Goal: Information Seeking & Learning: Learn about a topic

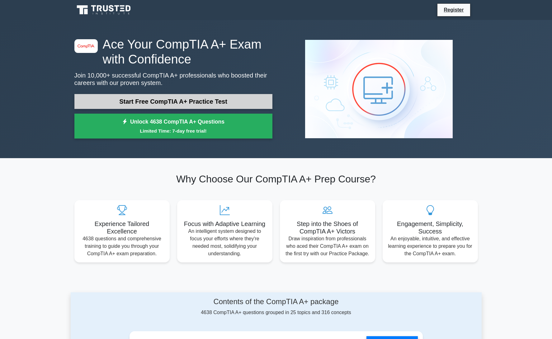
click at [244, 103] on link "Start Free CompTIA A+ Practice Test" at bounding box center [173, 101] width 198 height 15
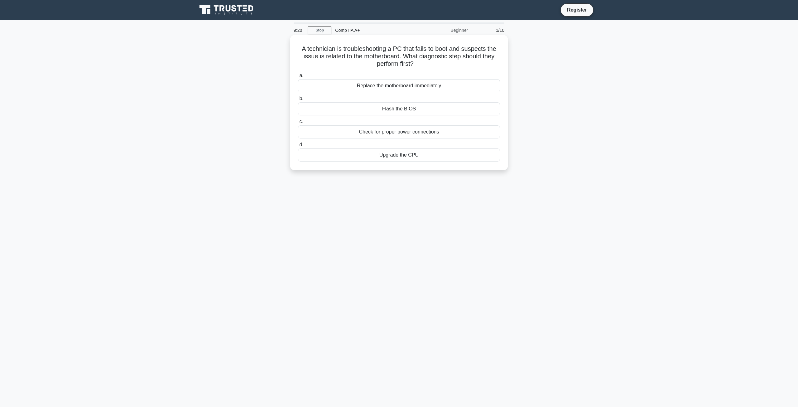
click at [409, 111] on div "Flash the BIOS" at bounding box center [399, 108] width 202 height 13
click at [298, 101] on input "b. Flash the BIOS" at bounding box center [298, 99] width 0 height 4
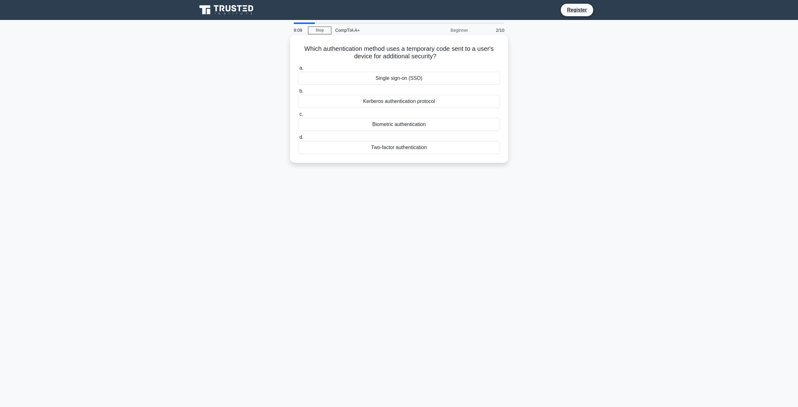
click at [407, 148] on div "Two-factor authentication" at bounding box center [399, 147] width 202 height 13
click at [298, 139] on input "d. Two-factor authentication" at bounding box center [298, 137] width 0 height 4
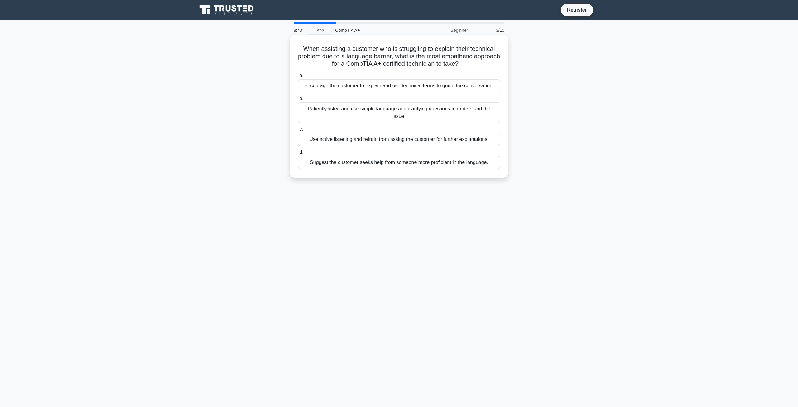
click at [402, 111] on div "Patiently listen and use simple language and clarifying questions to understand…" at bounding box center [399, 112] width 202 height 21
click at [298, 101] on input "b. Patiently listen and use simple language and clarifying questions to underst…" at bounding box center [298, 99] width 0 height 4
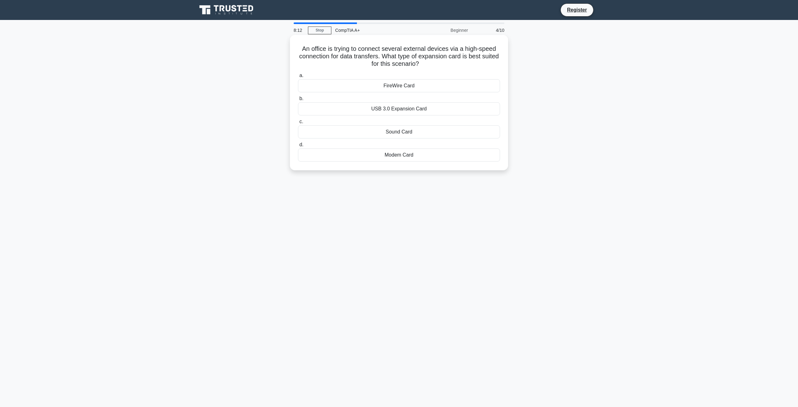
click at [409, 110] on div "USB 3.0 Expansion Card" at bounding box center [399, 108] width 202 height 13
click at [298, 101] on input "b. USB 3.0 Expansion Card" at bounding box center [298, 99] width 0 height 4
click at [410, 109] on div "UPS" at bounding box center [399, 108] width 202 height 13
click at [298, 101] on input "b. UPS" at bounding box center [298, 99] width 0 height 4
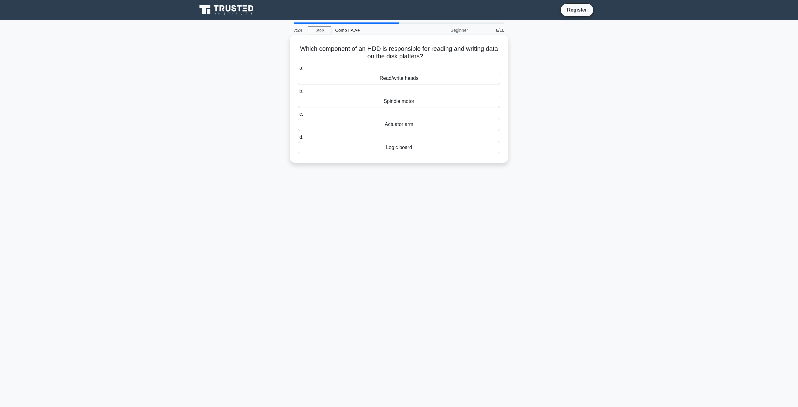
click at [394, 81] on div "Read/write heads" at bounding box center [399, 78] width 202 height 13
click at [298, 70] on input "a. Read/write heads" at bounding box center [298, 68] width 0 height 4
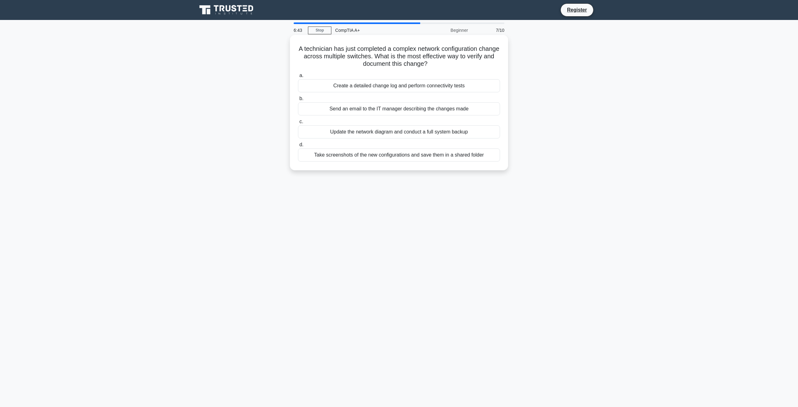
click at [418, 89] on div "Create a detailed change log and perform connectivity tests" at bounding box center [399, 85] width 202 height 13
click at [298, 78] on input "a. Create a detailed change log and perform connectivity tests" at bounding box center [298, 76] width 0 height 4
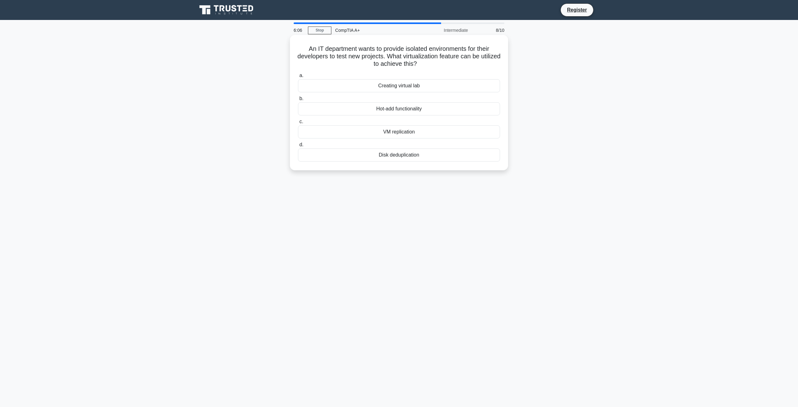
click at [389, 87] on div "Creating virtual lab" at bounding box center [399, 85] width 202 height 13
click at [298, 78] on input "a. Creating virtual lab" at bounding box center [298, 76] width 0 height 4
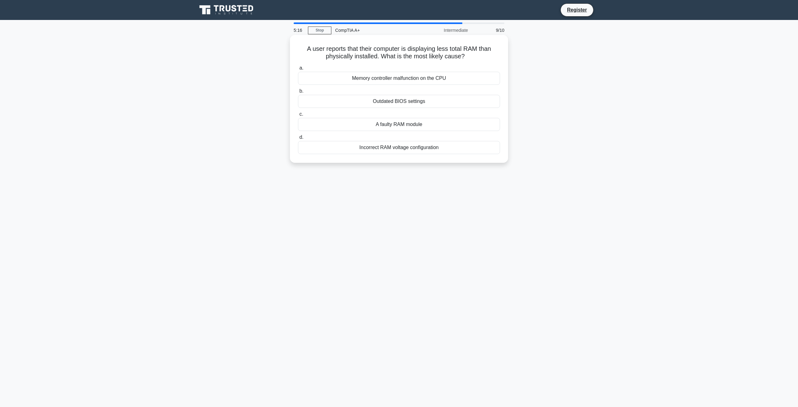
click at [389, 104] on div "Outdated BIOS settings" at bounding box center [399, 101] width 202 height 13
click at [298, 93] on input "b. Outdated BIOS settings" at bounding box center [298, 91] width 0 height 4
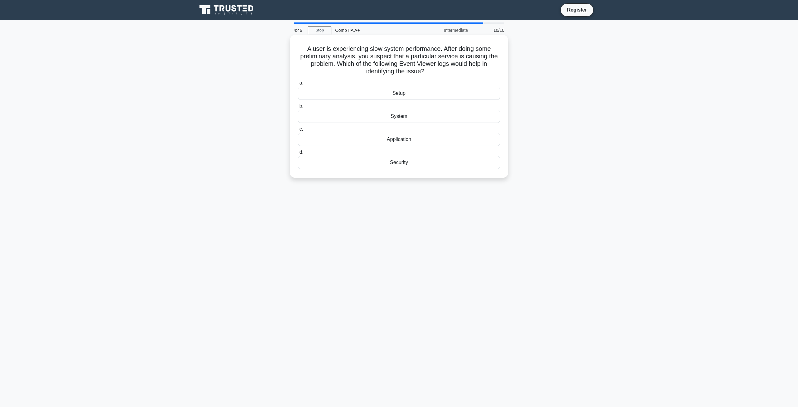
click at [392, 138] on div "Application" at bounding box center [399, 139] width 202 height 13
click at [298, 131] on input "c. Application" at bounding box center [298, 129] width 0 height 4
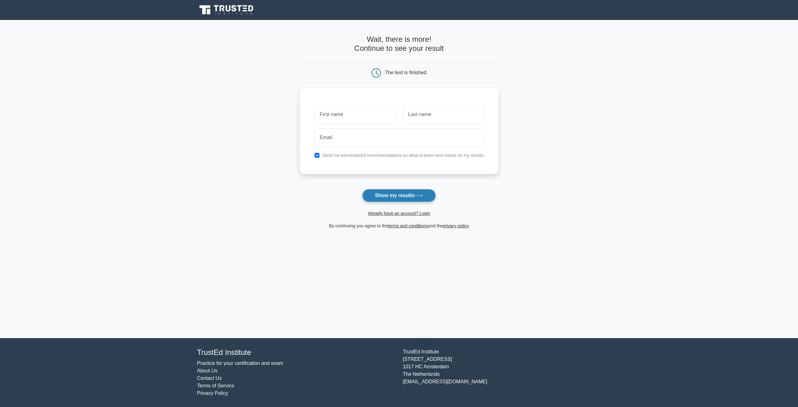
click at [387, 197] on button "Show my results" at bounding box center [399, 195] width 74 height 13
click at [308, 194] on form "Wait, there is more! Continue to see your result The test is finished and the" at bounding box center [398, 132] width 199 height 194
click at [340, 139] on input "email" at bounding box center [398, 136] width 169 height 18
paste input "vxy73163@laoia.com"
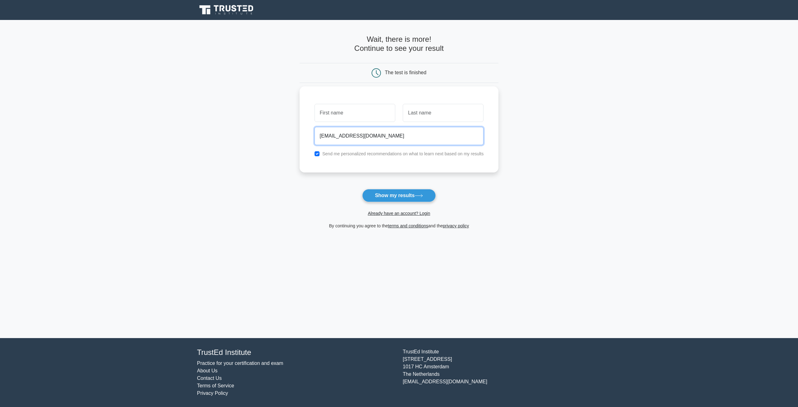
type input "vxy73163@laoia.com"
click at [355, 112] on input "text" at bounding box center [354, 113] width 81 height 18
type input "anonim"
click at [417, 119] on input "text" at bounding box center [443, 113] width 81 height 18
type input "tak"
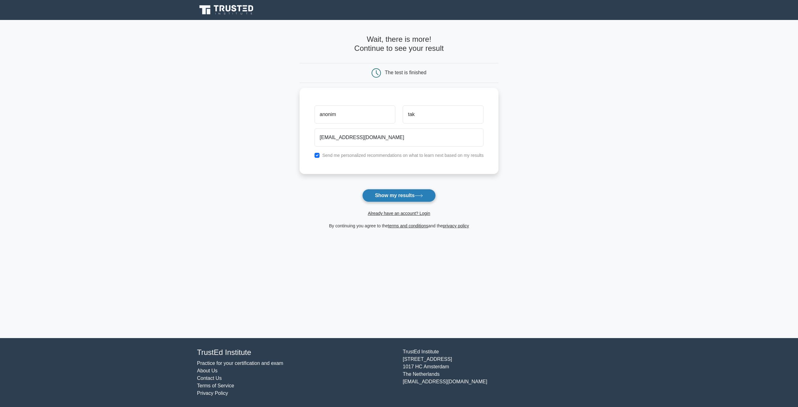
click at [411, 196] on button "Show my results" at bounding box center [399, 195] width 74 height 13
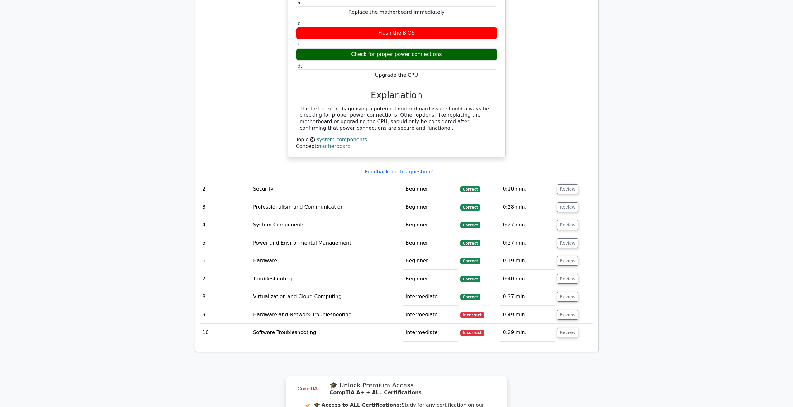
scroll to position [623, 0]
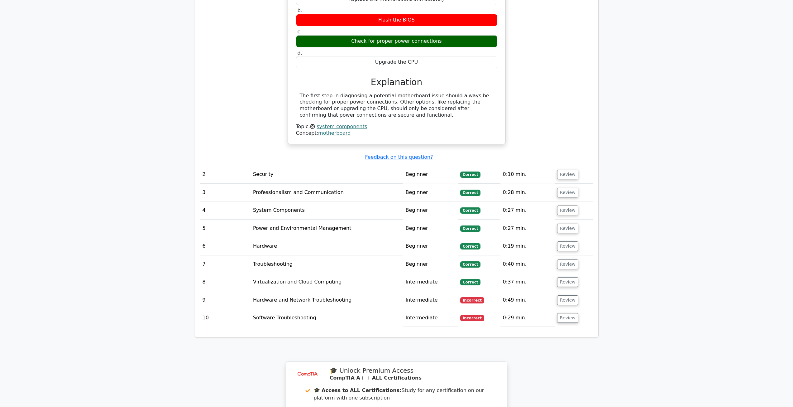
click at [343, 299] on td "Hardware and Network Troubleshooting" at bounding box center [327, 300] width 153 height 18
click at [565, 302] on button "Review" at bounding box center [567, 300] width 21 height 10
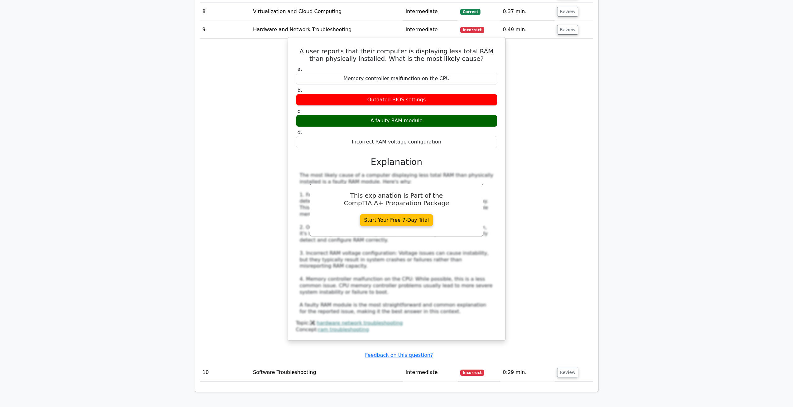
scroll to position [935, 0]
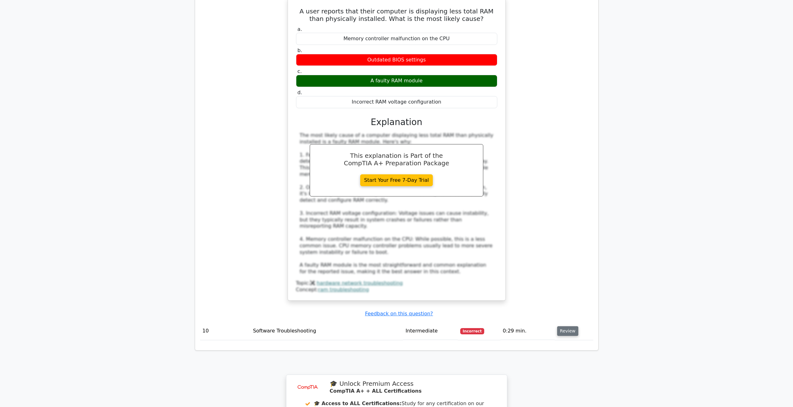
click at [564, 326] on button "Review" at bounding box center [567, 331] width 21 height 10
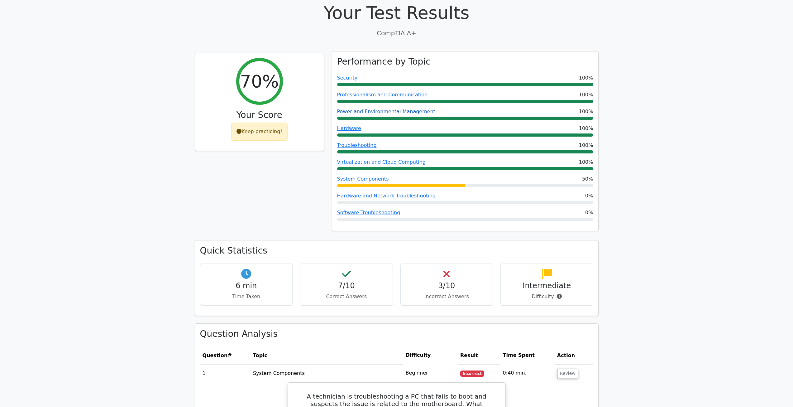
scroll to position [154, 0]
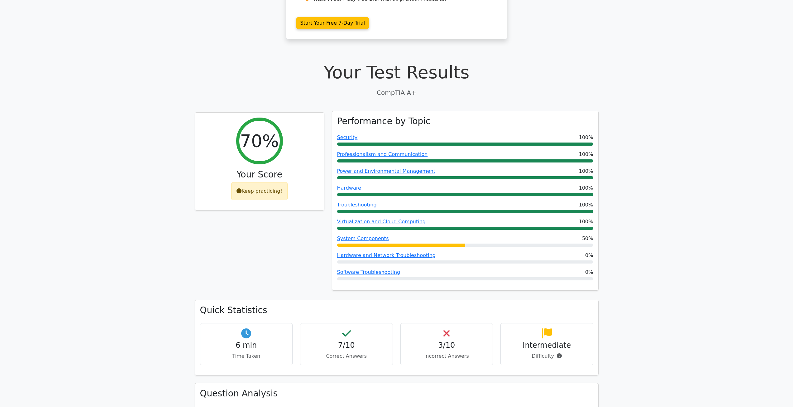
scroll to position [0, 0]
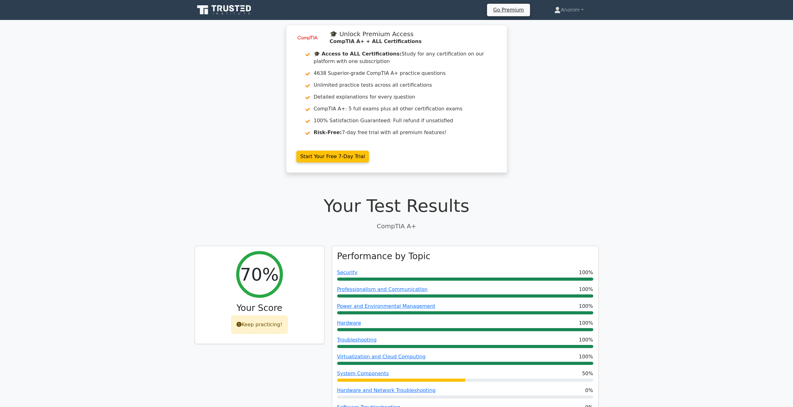
click at [219, 11] on icon at bounding box center [225, 10] width 60 height 12
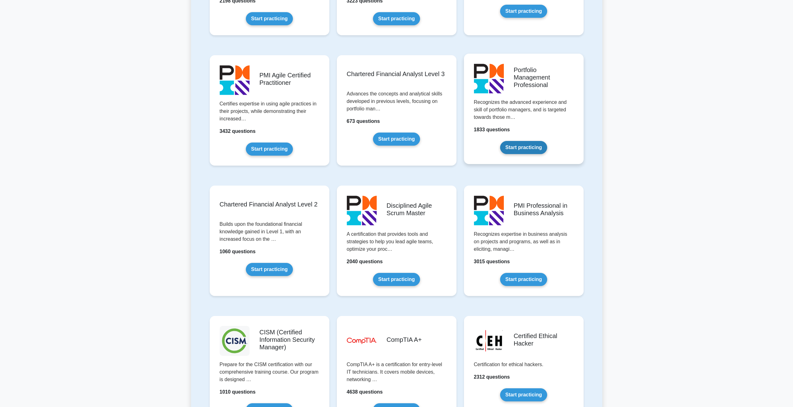
scroll to position [686, 0]
